Goal: Task Accomplishment & Management: Use online tool/utility

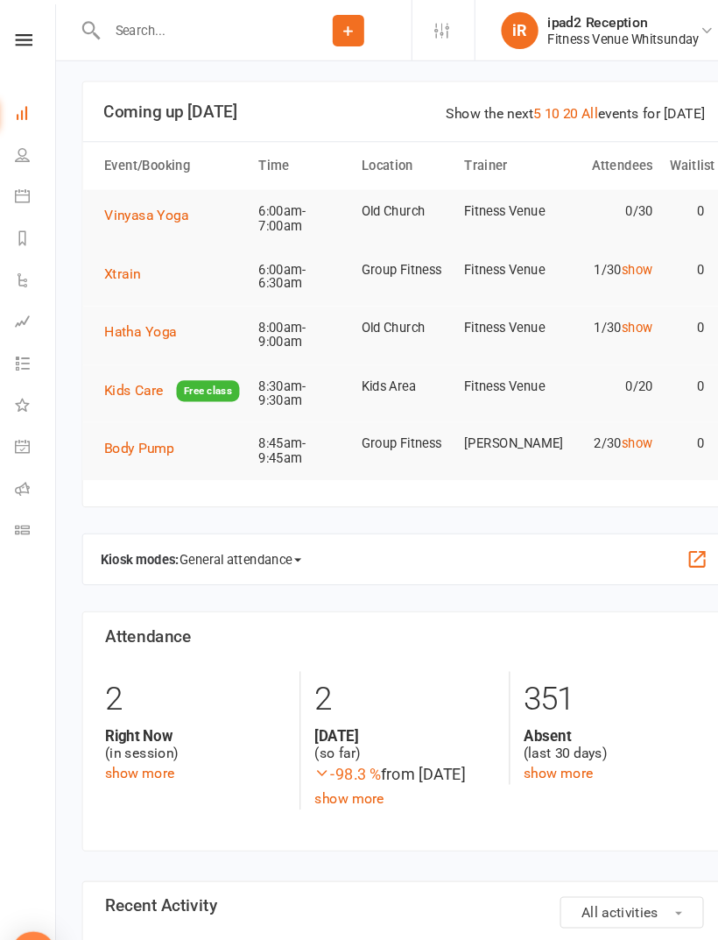
click at [21, 178] on link "Calendar" at bounding box center [40, 187] width 39 height 39
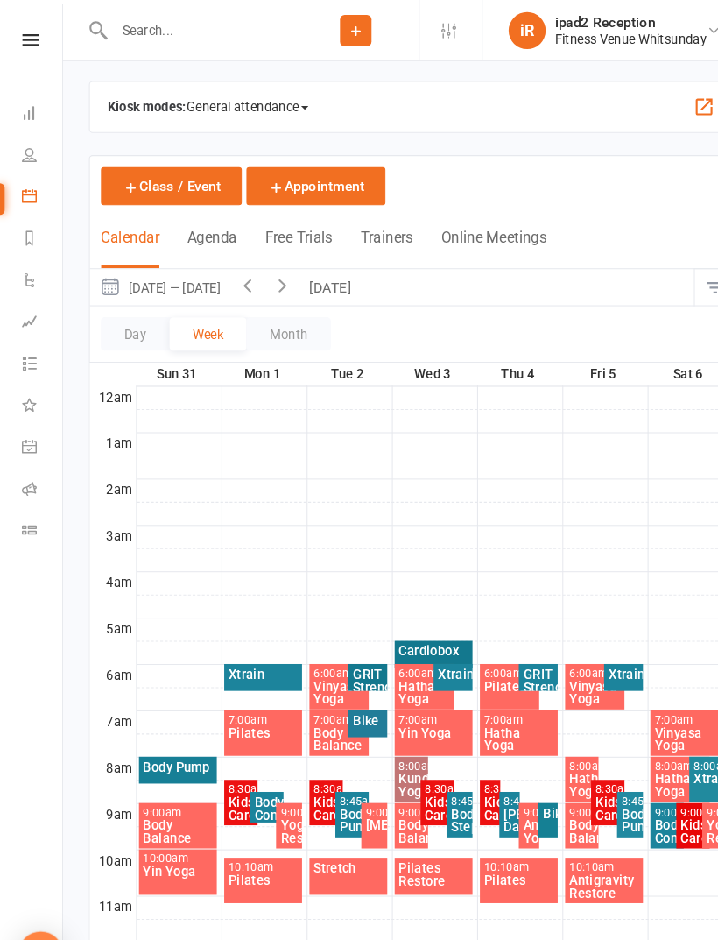
click at [231, 103] on span "General attendance" at bounding box center [234, 101] width 116 height 28
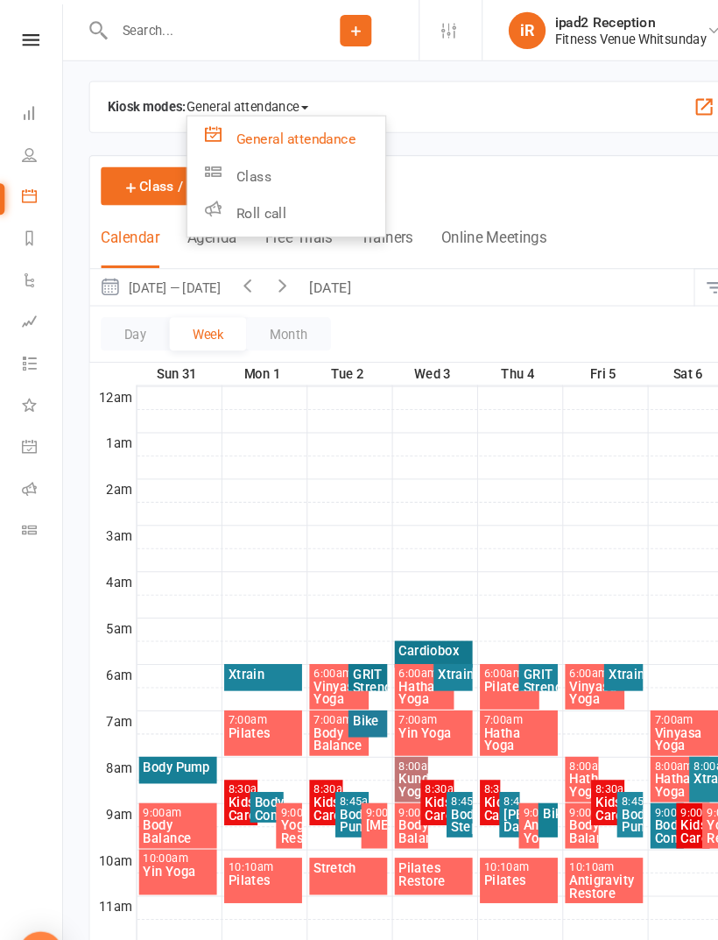
click at [243, 168] on link "Class" at bounding box center [270, 166] width 187 height 35
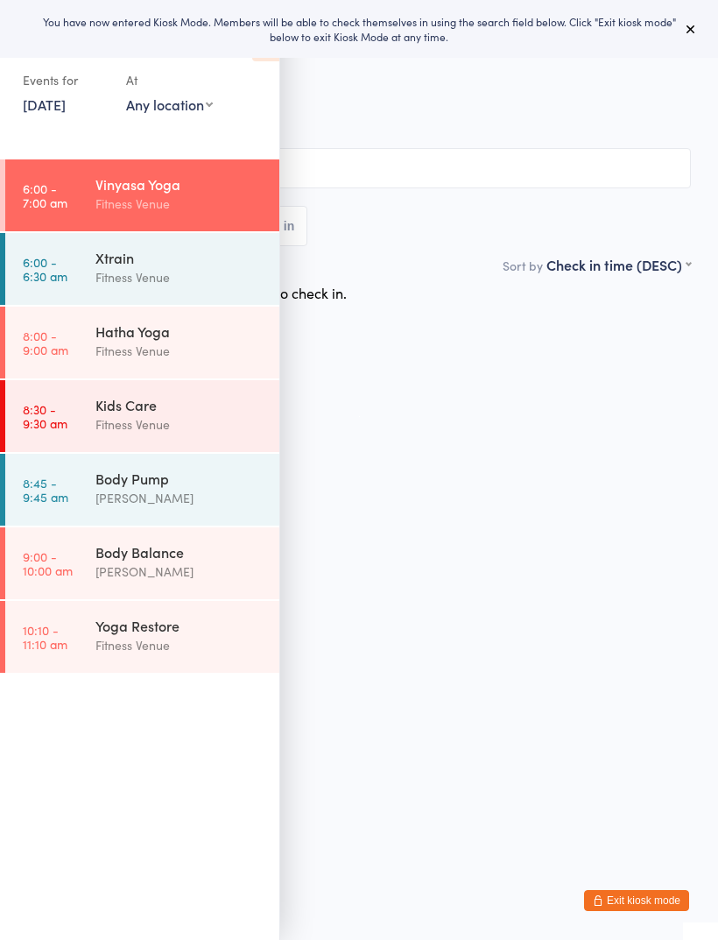
click at [685, 23] on icon at bounding box center [691, 29] width 14 height 14
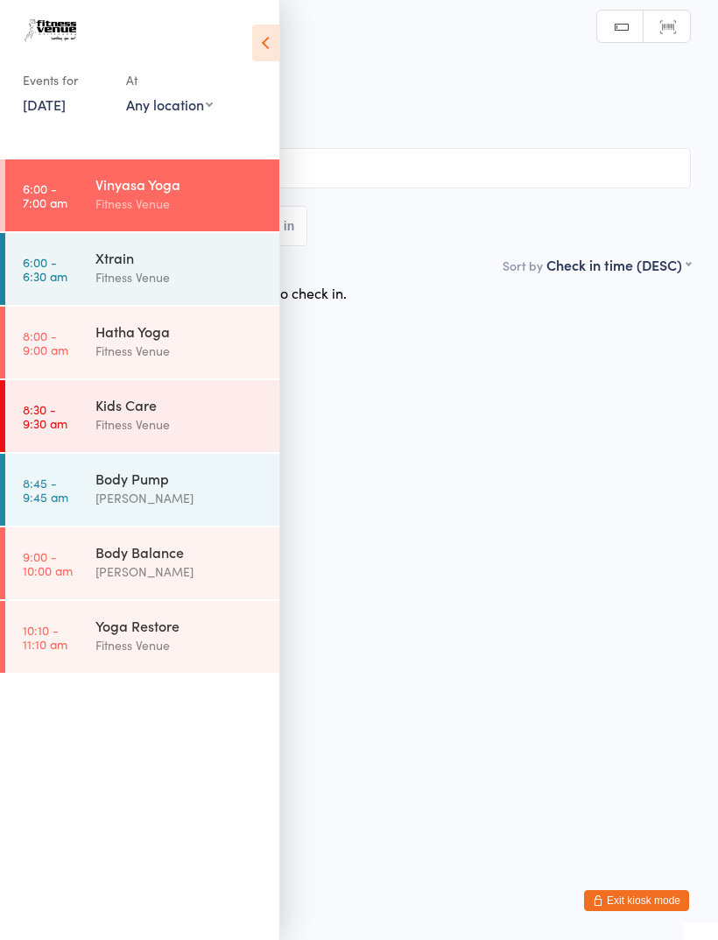
click at [265, 46] on icon at bounding box center [265, 43] width 27 height 37
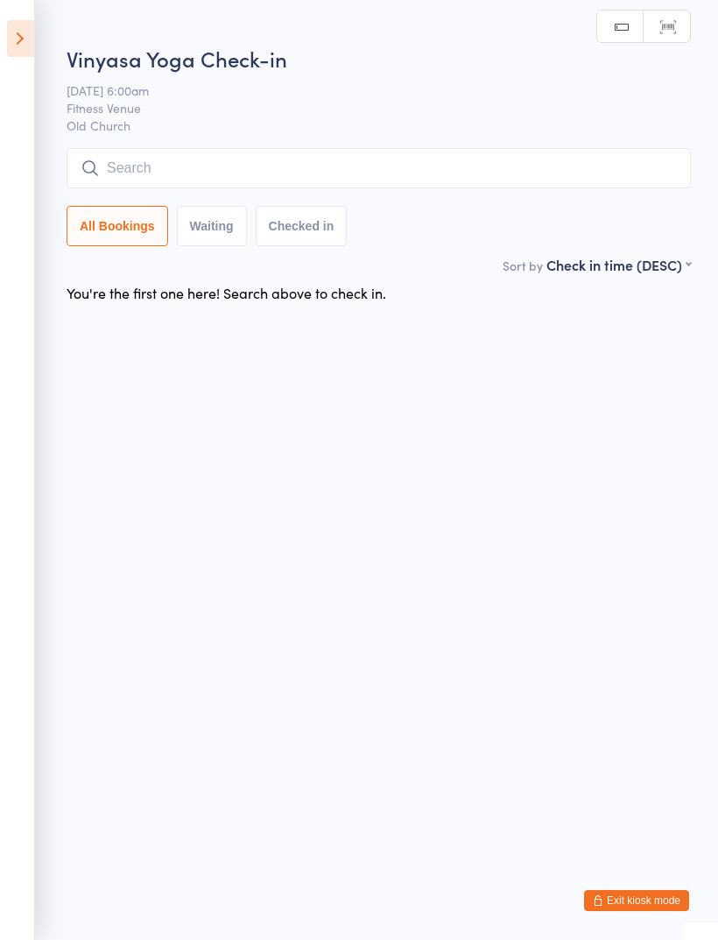
click at [304, 167] on input "search" at bounding box center [379, 168] width 625 height 40
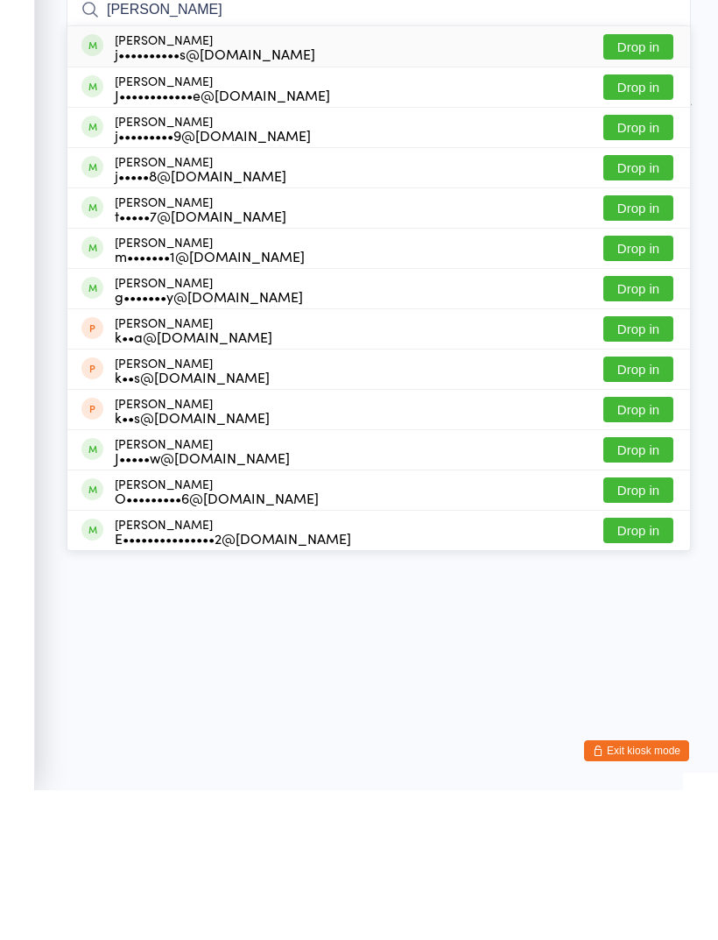
type input "[PERSON_NAME]"
click at [637, 305] on button "Drop in" at bounding box center [638, 317] width 70 height 25
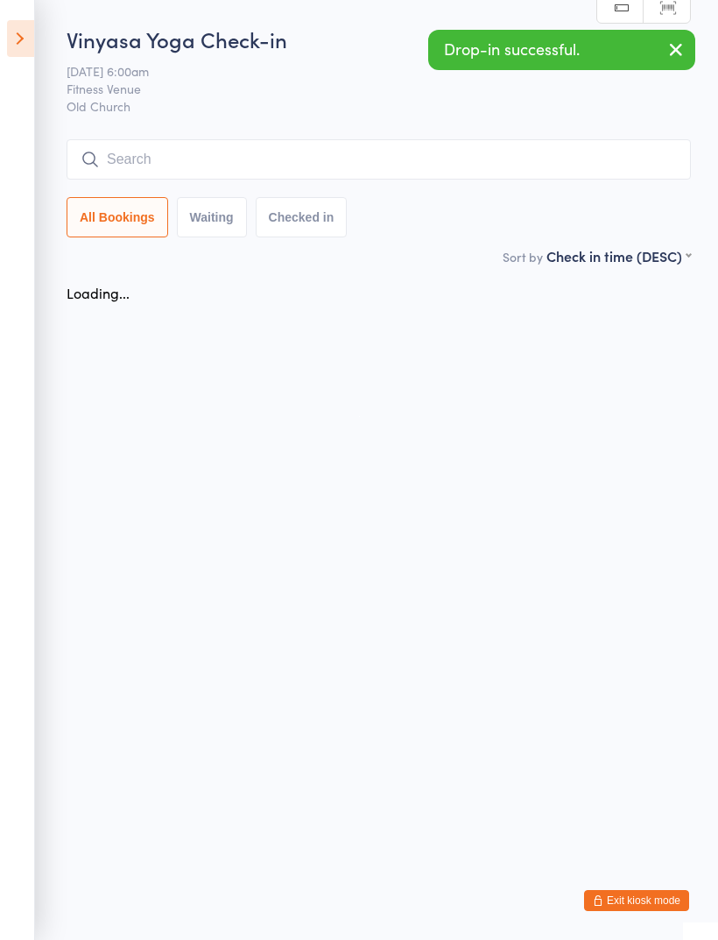
click at [431, 152] on input "search" at bounding box center [379, 159] width 625 height 40
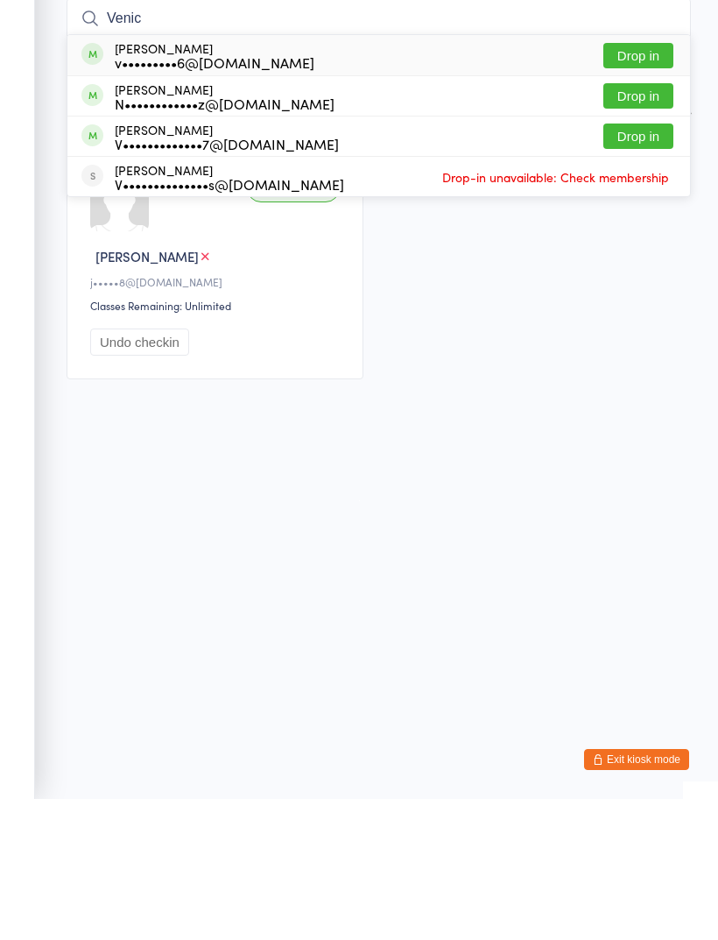
type input "Venic"
click at [227, 196] on div "v•••••••••6@[DOMAIN_NAME]" at bounding box center [215, 203] width 200 height 14
